Goal: Information Seeking & Learning: Learn about a topic

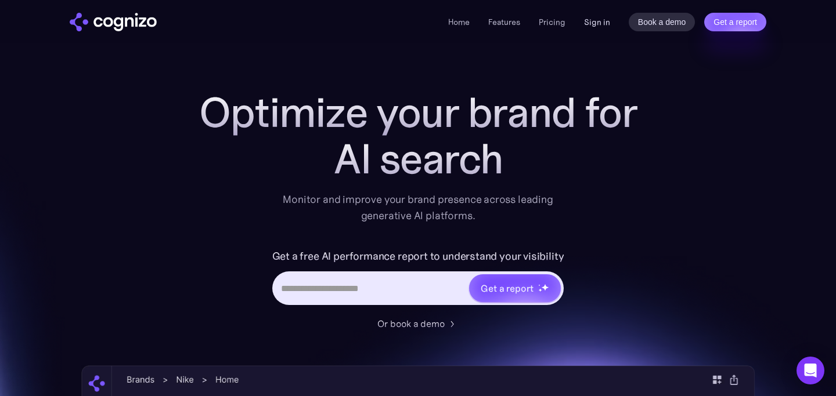
click at [601, 20] on link "Sign in" at bounding box center [597, 22] width 26 height 14
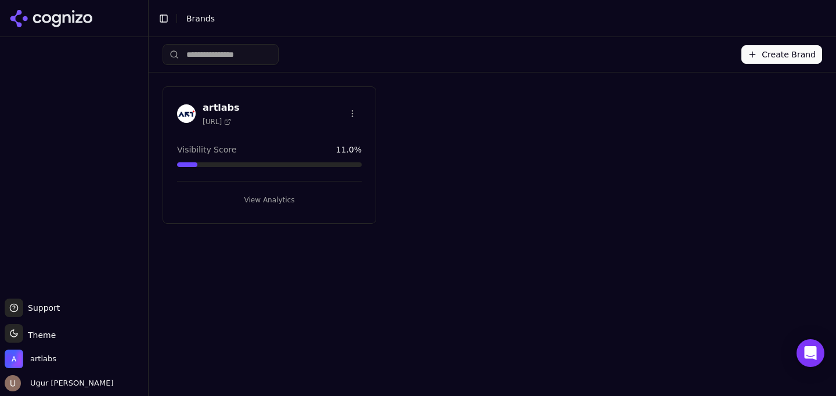
click at [71, 12] on icon at bounding box center [51, 18] width 84 height 17
click at [259, 132] on div "artlabs [URL] Visibility Score 11.0 % View Analytics" at bounding box center [270, 155] width 214 height 138
click at [275, 194] on button "View Analytics" at bounding box center [269, 200] width 185 height 19
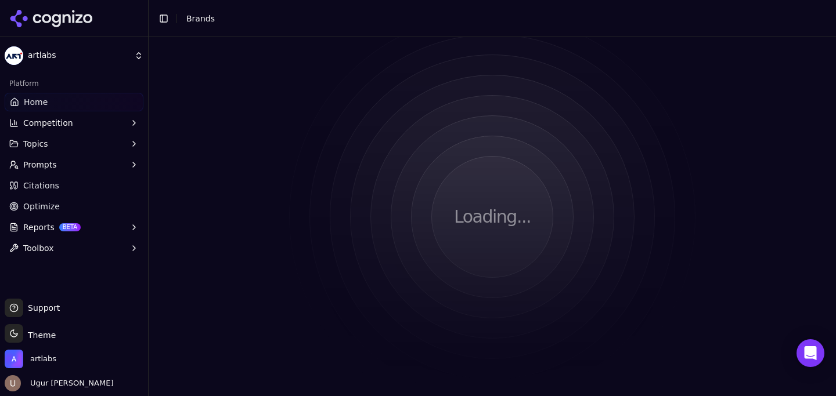
click at [117, 114] on button "Competition" at bounding box center [74, 123] width 139 height 19
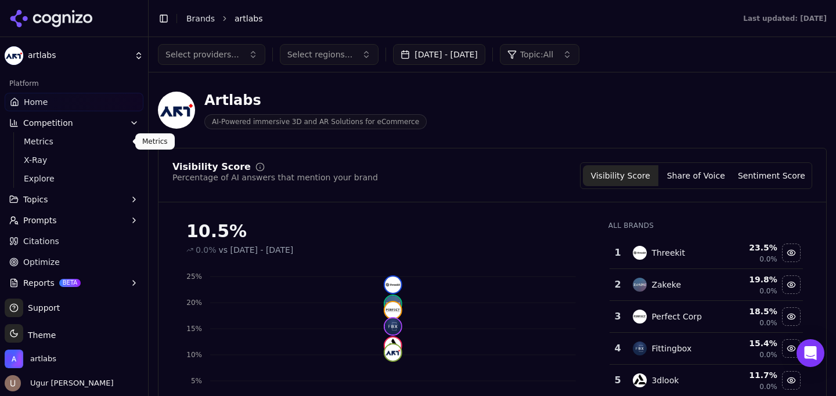
click at [113, 141] on span "Metrics" at bounding box center [74, 142] width 101 height 12
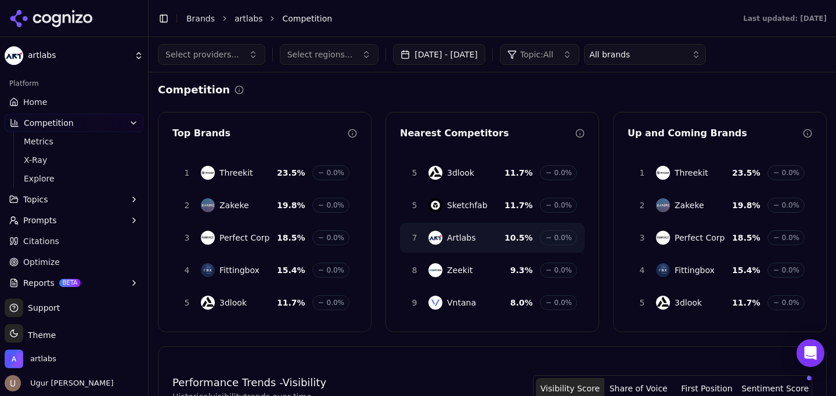
click at [80, 124] on button "Competition" at bounding box center [74, 123] width 139 height 19
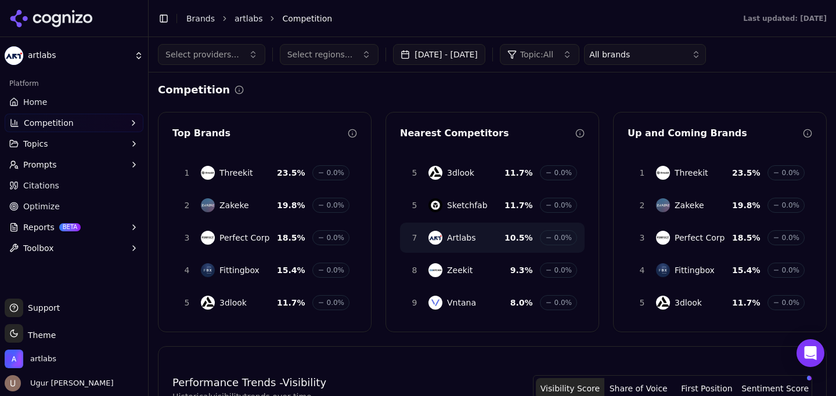
scroll to position [32, 0]
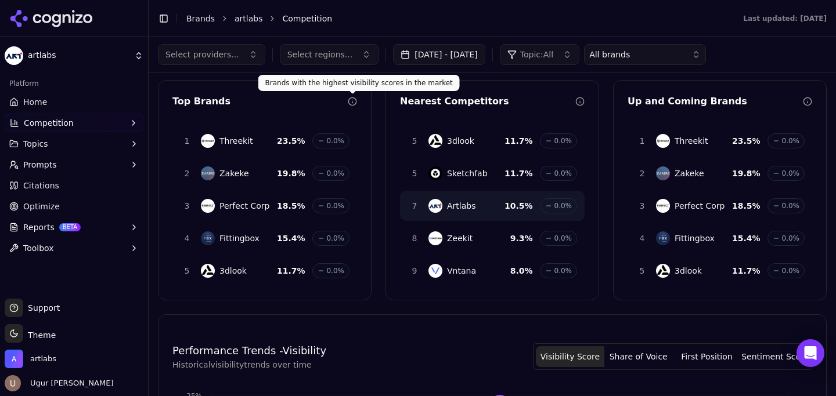
click at [353, 99] on icon at bounding box center [352, 101] width 9 height 9
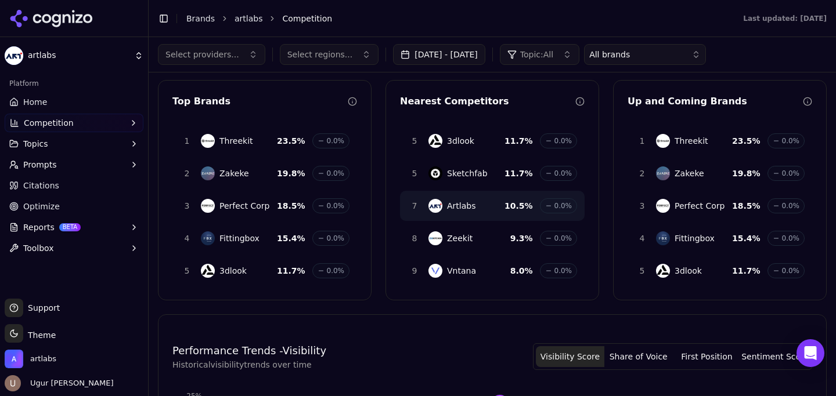
click at [226, 259] on div "5 3dlook 11.7 % 0.0%" at bounding box center [264, 271] width 185 height 30
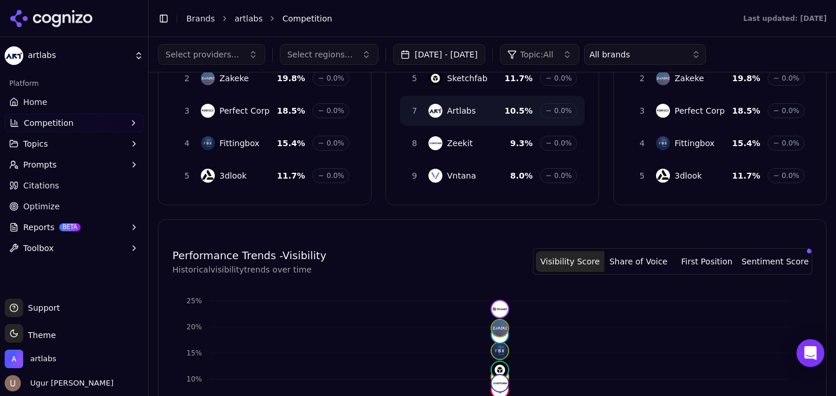
scroll to position [0, 0]
